Goal: Task Accomplishment & Management: Complete application form

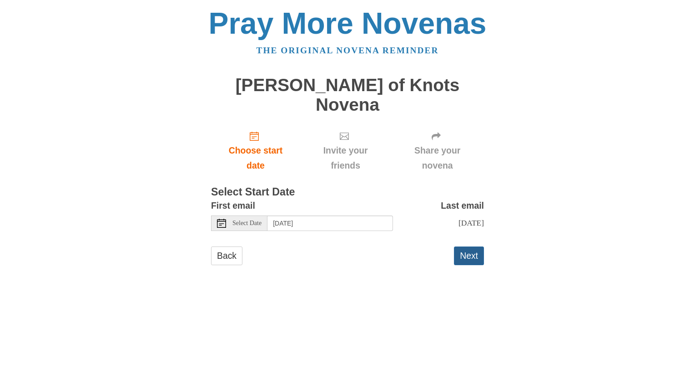
click at [463, 246] on button "Next" at bounding box center [469, 255] width 30 height 19
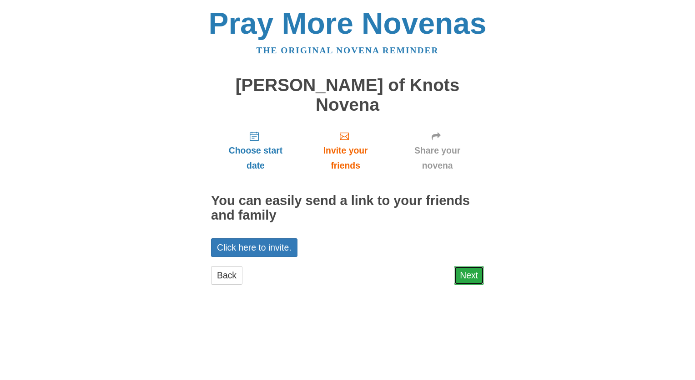
click at [472, 266] on link "Next" at bounding box center [469, 275] width 30 height 19
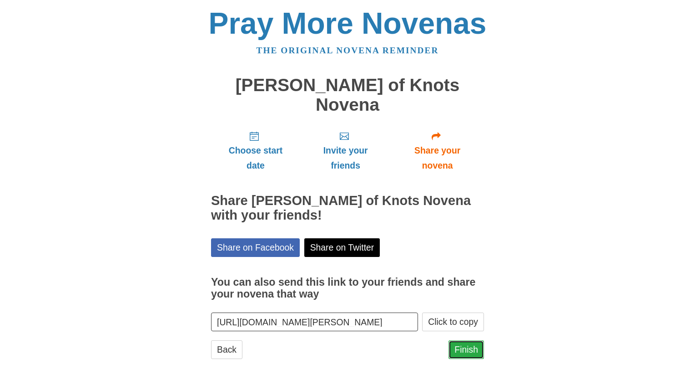
click at [464, 340] on link "Finish" at bounding box center [466, 349] width 35 height 19
